Goal: Information Seeking & Learning: Check status

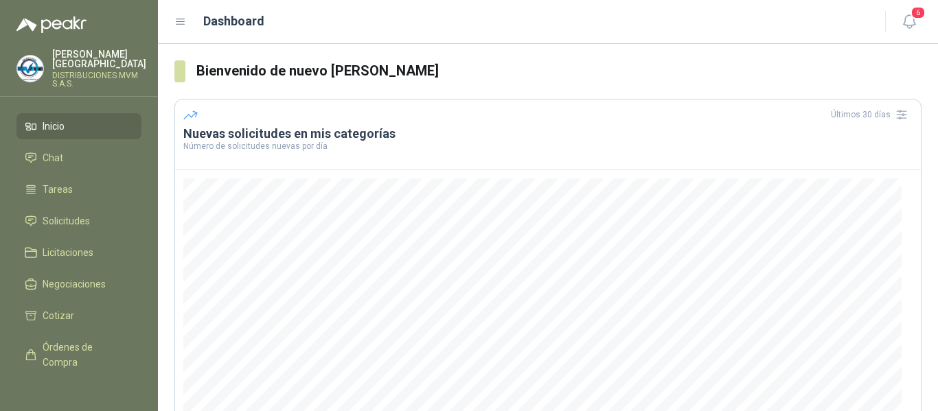
click at [470, 138] on h3 "Nuevas solicitudes en mis categorías" at bounding box center [547, 134] width 729 height 16
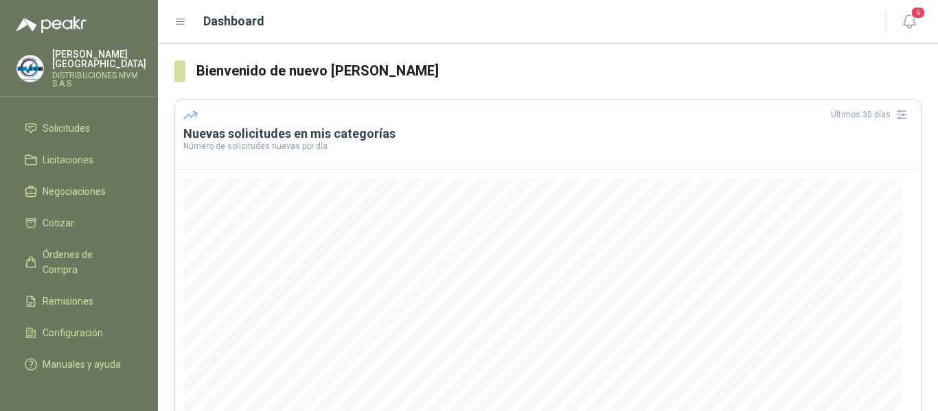
scroll to position [93, 0]
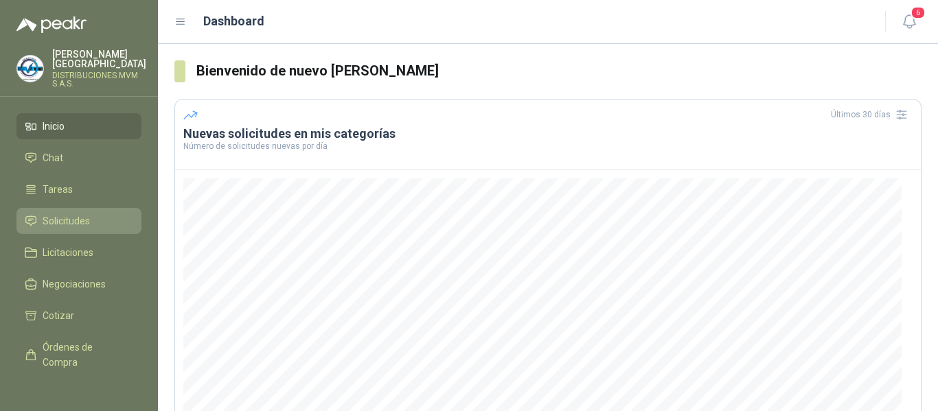
click at [92, 213] on li "Solicitudes" at bounding box center [79, 220] width 108 height 15
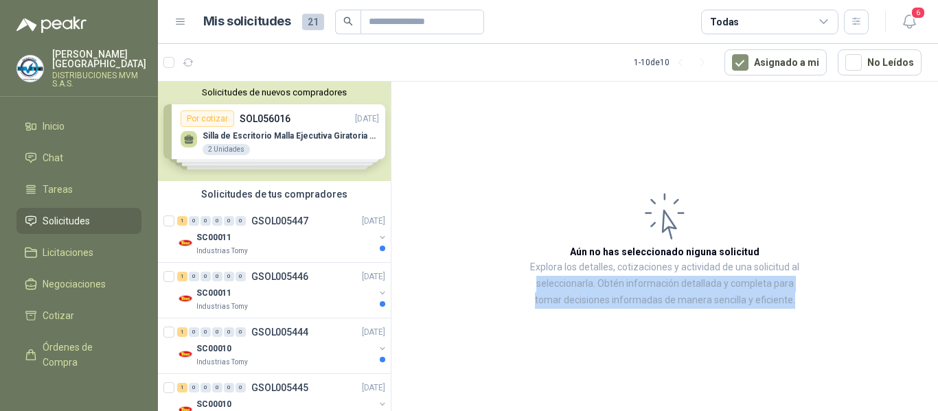
drag, startPoint x: 936, startPoint y: 150, endPoint x: 937, endPoint y: 329, distance: 179.1
click at [937, 329] on article "Aún no has seleccionado niguna solicitud Explora los detalles, cotizaciones y a…" at bounding box center [664, 249] width 546 height 334
click at [285, 219] on p "GSOL005447" at bounding box center [279, 221] width 57 height 10
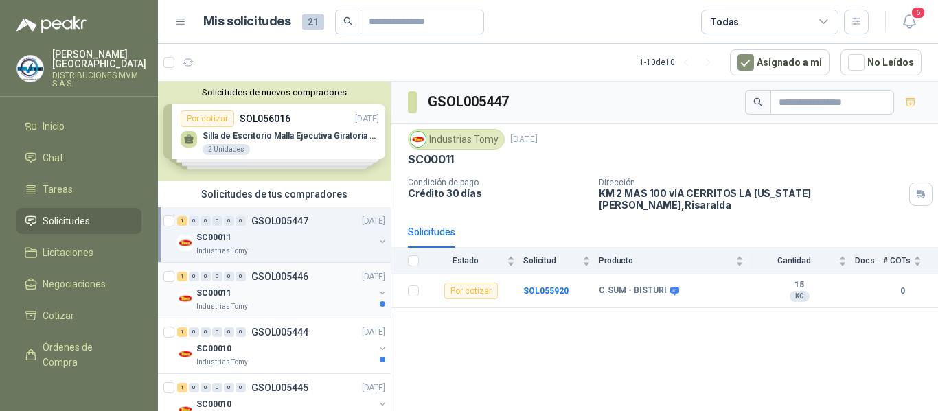
click at [269, 277] on p "GSOL005446" at bounding box center [279, 277] width 57 height 10
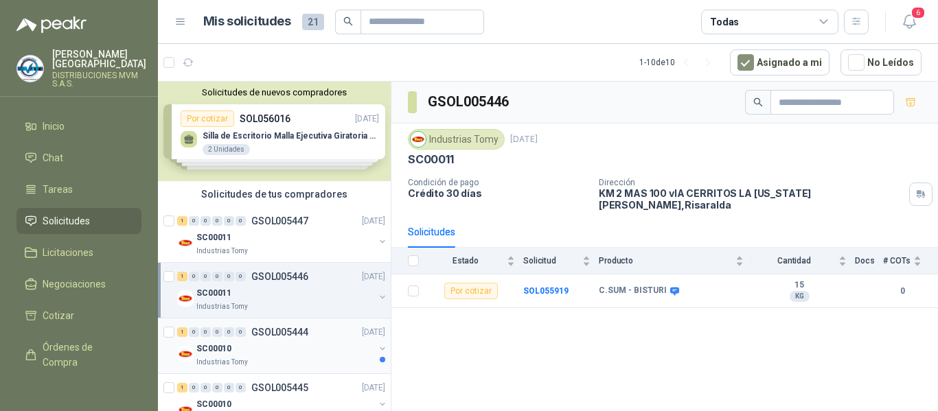
click at [270, 332] on p "GSOL005444" at bounding box center [279, 332] width 57 height 10
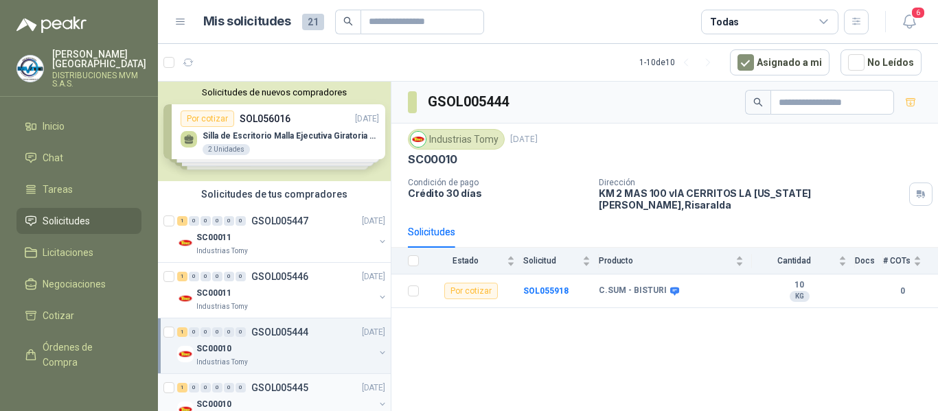
click at [273, 386] on p "GSOL005445" at bounding box center [279, 388] width 57 height 10
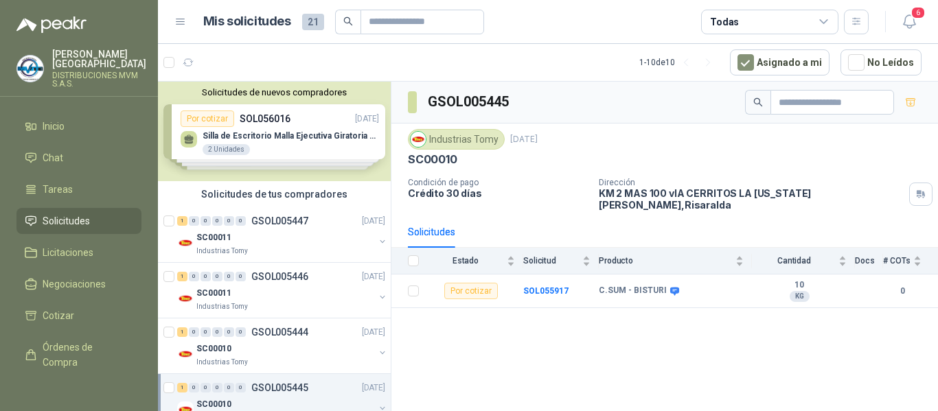
click at [234, 404] on div "SC00010" at bounding box center [285, 404] width 178 height 16
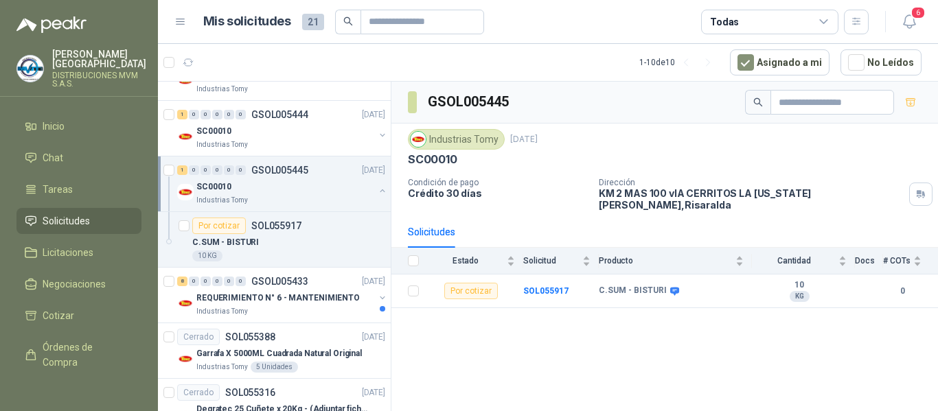
scroll to position [224, 0]
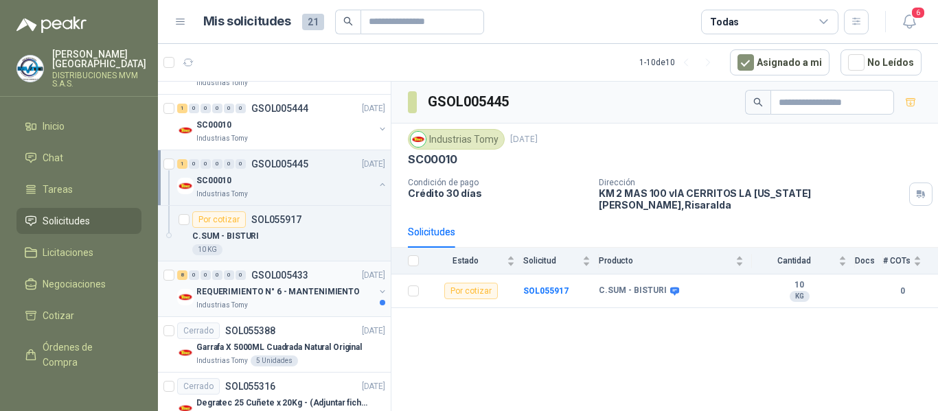
click at [260, 288] on p "REQUERIMIENTO N° 6 - MANTENIMIENTO" at bounding box center [277, 292] width 163 height 13
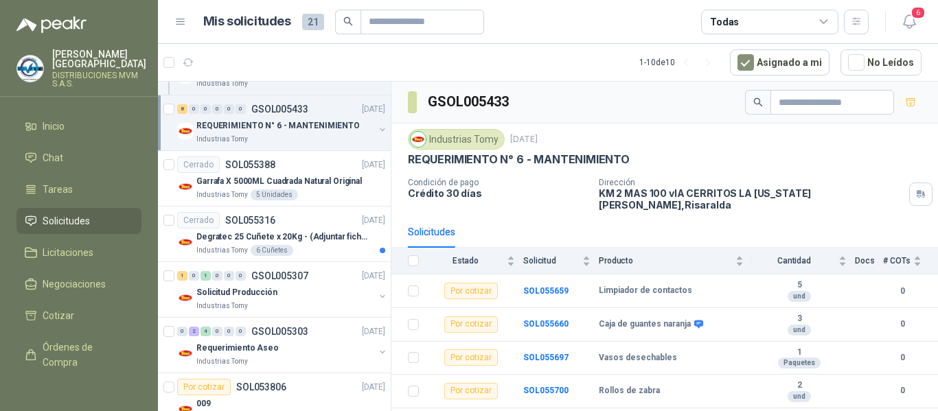
scroll to position [422, 0]
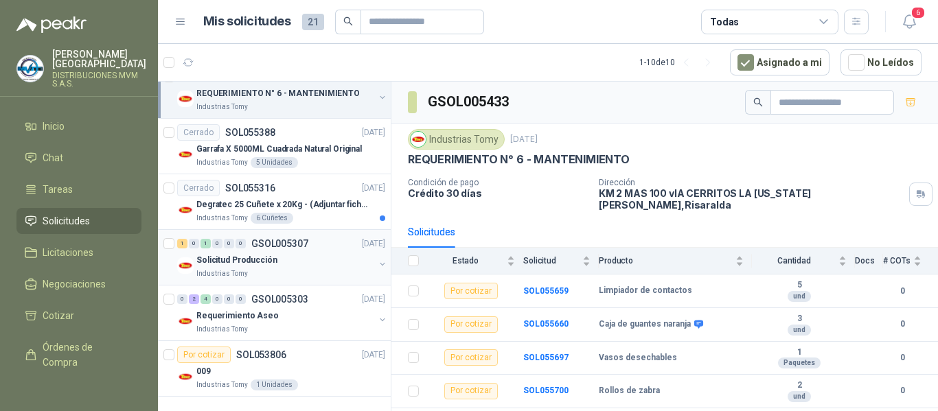
click at [232, 257] on p "Solicitud Producción" at bounding box center [236, 260] width 81 height 13
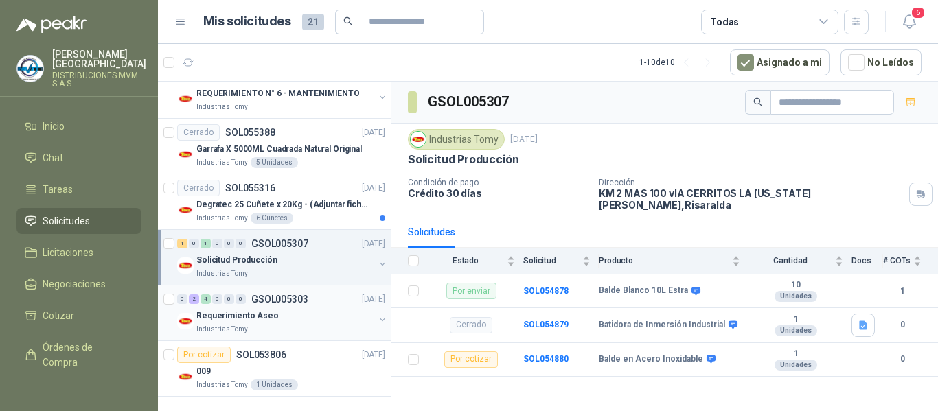
click at [246, 311] on p "Requerimiento Aseo" at bounding box center [237, 316] width 82 height 13
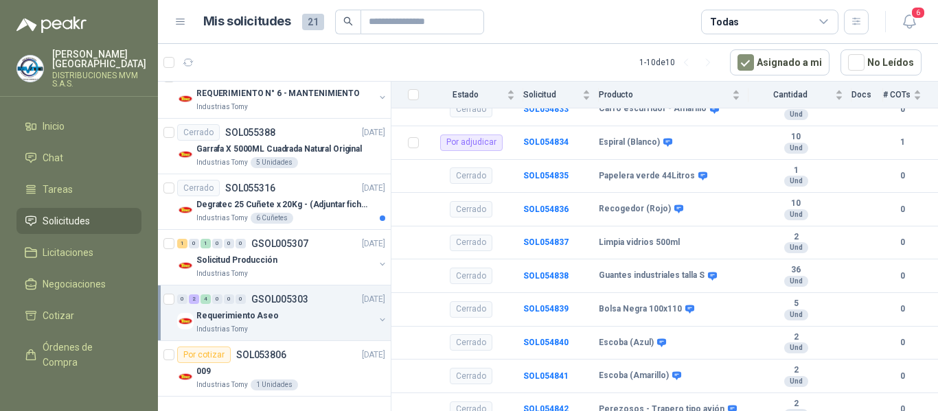
scroll to position [959, 0]
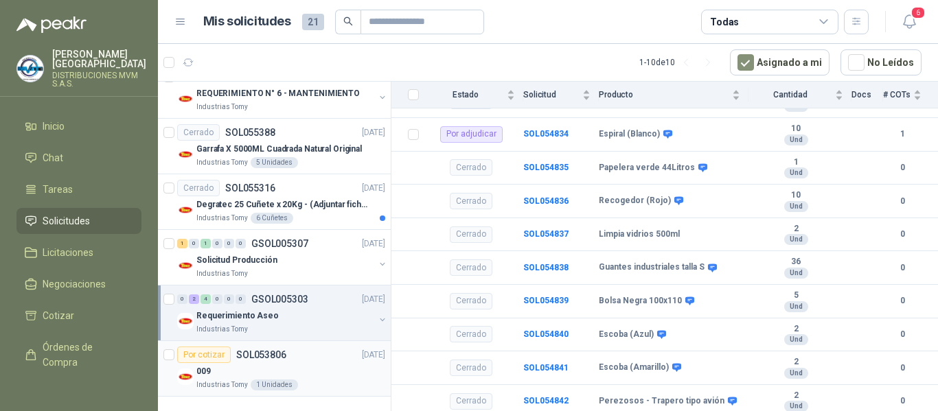
click at [243, 353] on p "SOL053806" at bounding box center [261, 355] width 50 height 10
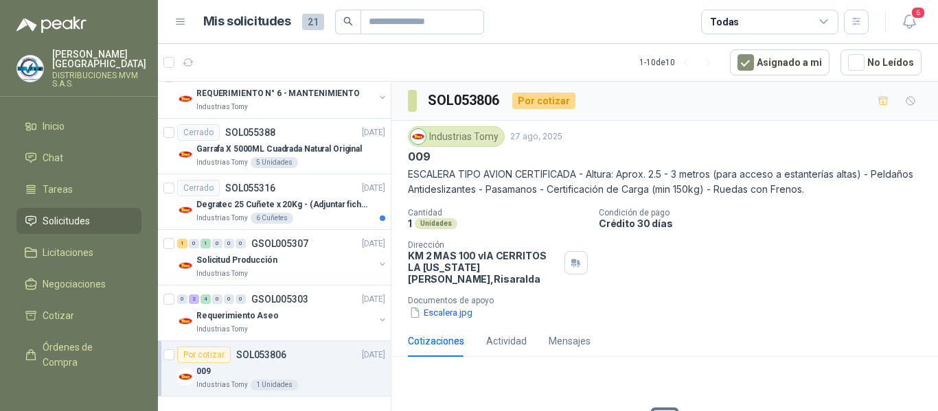
click at [213, 352] on div "Por cotizar" at bounding box center [204, 355] width 54 height 16
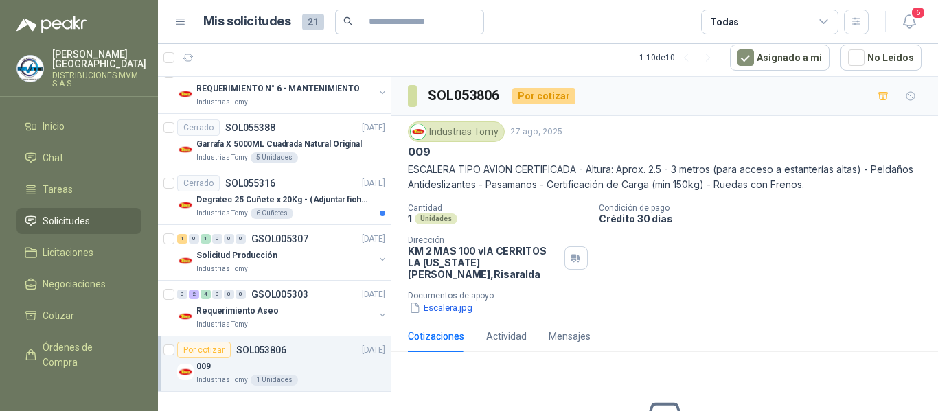
click at [200, 366] on p "009" at bounding box center [203, 366] width 14 height 13
click at [255, 347] on p "SOL053806" at bounding box center [261, 350] width 50 height 10
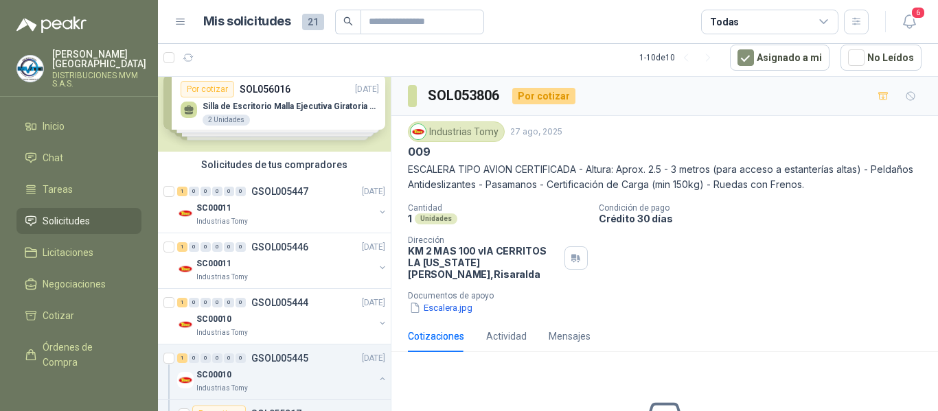
scroll to position [0, 0]
